Goal: Task Accomplishment & Management: Use online tool/utility

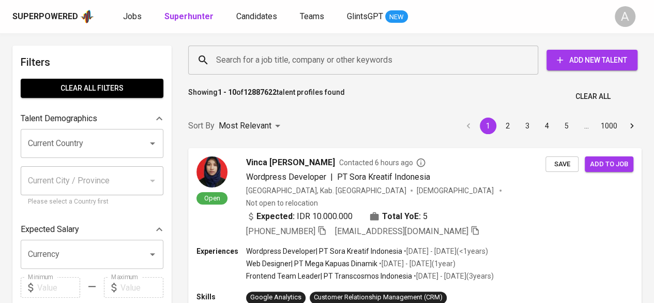
click at [273, 62] on input "Search for a job title, company or other keywords" at bounding box center [366, 60] width 305 height 20
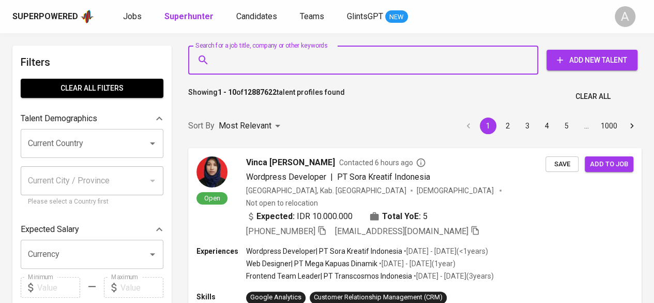
paste input "[PERSON_NAME]"
type input "[PERSON_NAME]"
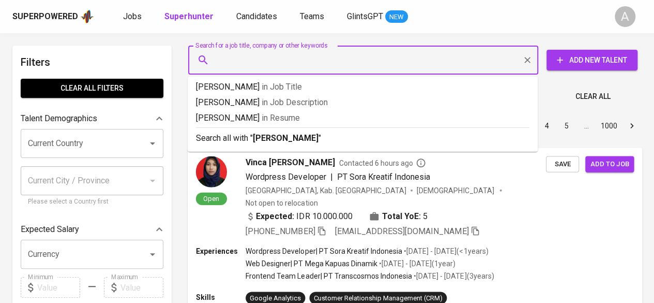
click at [597, 67] on button "Add New Talent" at bounding box center [592, 60] width 91 height 21
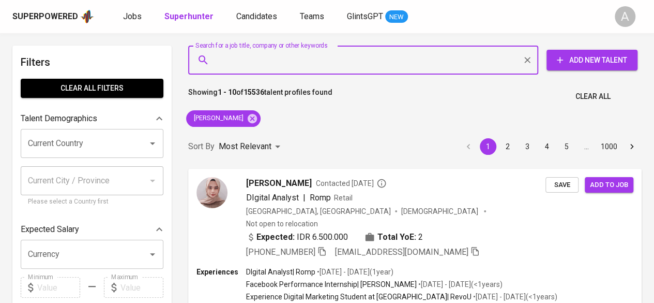
click at [256, 58] on input "Search for a job title, company or other keywords" at bounding box center [366, 60] width 305 height 20
paste input "[PERSON_NAME]"
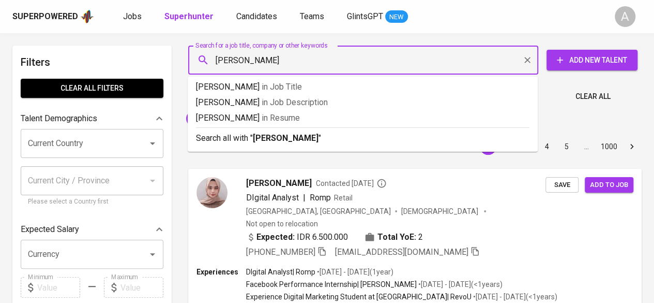
click at [216, 60] on input "[PERSON_NAME]" at bounding box center [366, 60] width 305 height 20
click at [290, 64] on input "([PERSON_NAME]" at bounding box center [366, 60] width 305 height 20
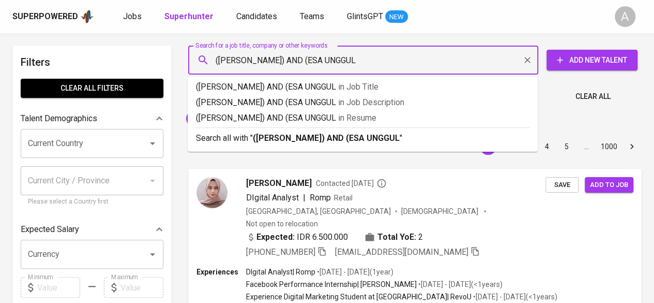
type input "([PERSON_NAME]) AND (ESA UNGGUL)"
click at [287, 134] on b "([PERSON_NAME]) AND (ESA UNGGUL)" at bounding box center [328, 138] width 150 height 10
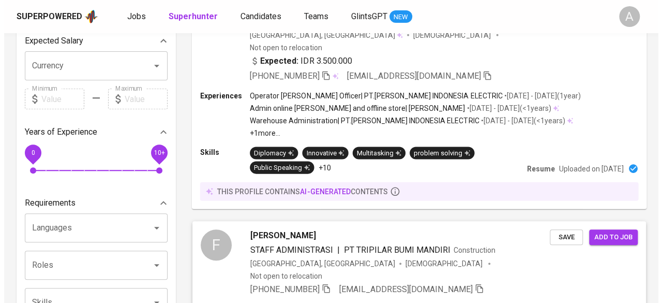
scroll to position [52, 0]
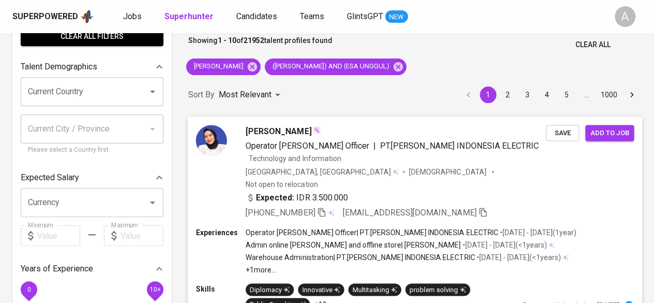
click at [278, 136] on span "[PERSON_NAME]" at bounding box center [279, 131] width 66 height 12
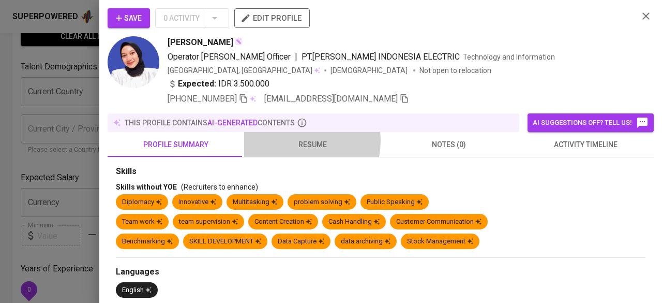
click at [295, 140] on span "resume" at bounding box center [312, 144] width 124 height 13
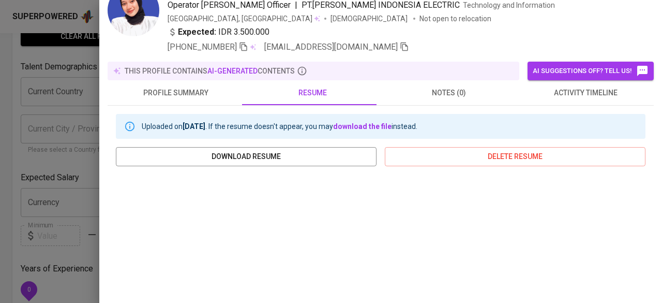
click at [169, 89] on span "profile summary" at bounding box center [176, 92] width 124 height 13
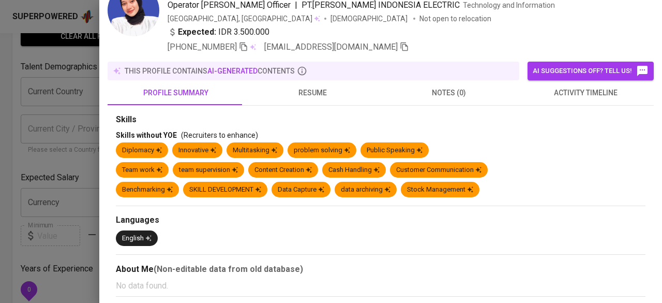
scroll to position [0, 0]
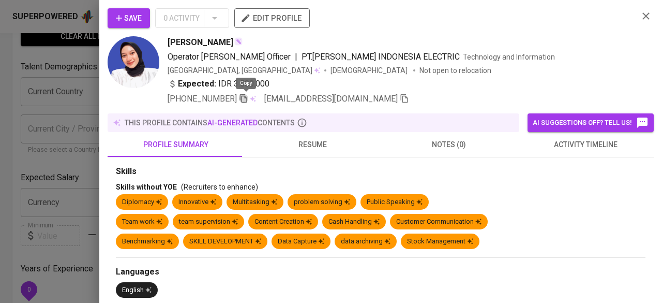
click at [246, 98] on icon "button" at bounding box center [243, 98] width 9 height 9
click at [400, 96] on icon "button" at bounding box center [404, 98] width 9 height 9
drag, startPoint x: 539, startPoint y: 194, endPoint x: 477, endPoint y: 178, distance: 64.5
click at [539, 194] on div "Diplomacy Innovative Multitasking problem solving Public Speaking" at bounding box center [381, 204] width 530 height 20
click at [575, 187] on div "Skills without YOE (Recruiters to enhance)" at bounding box center [381, 187] width 530 height 10
